Goal: Task Accomplishment & Management: Complete application form

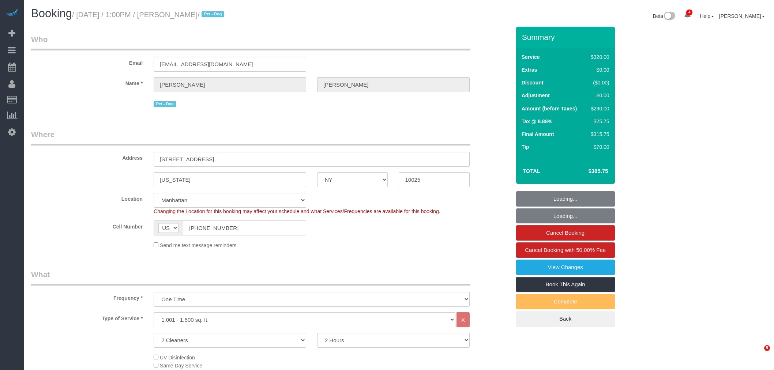
select select "NY"
select select "2"
select select "spot1"
select select "number:89"
select select "number:90"
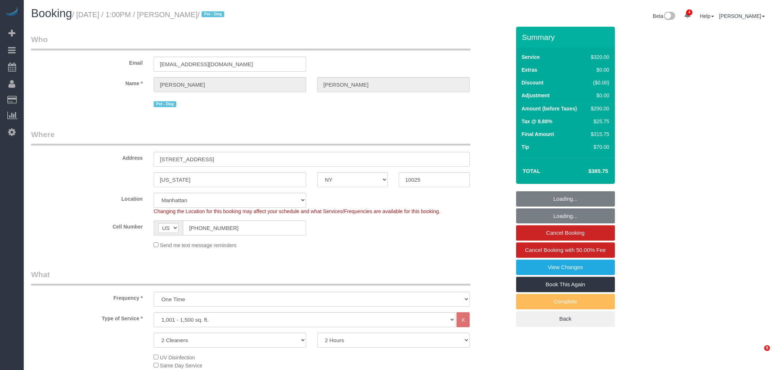
select select "number:15"
select select "number:5"
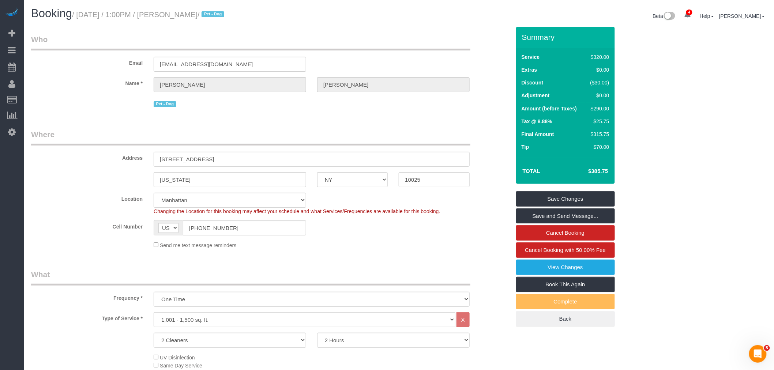
click at [240, 53] on div "Email [EMAIL_ADDRESS][DOMAIN_NAME]" at bounding box center [271, 53] width 491 height 38
drag, startPoint x: 299, startPoint y: 127, endPoint x: 303, endPoint y: 136, distance: 10.5
